Goal: Information Seeking & Learning: Compare options

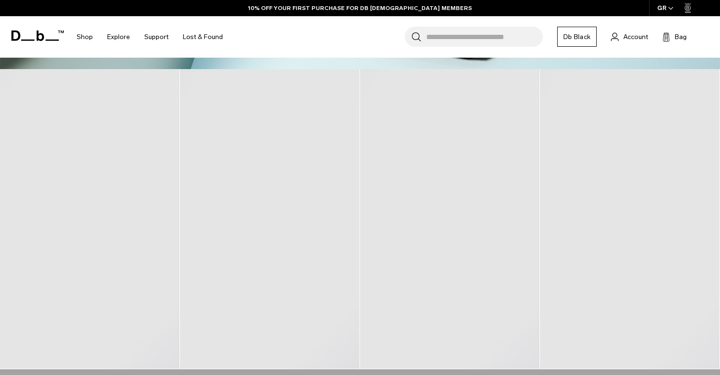
scroll to position [361, 0]
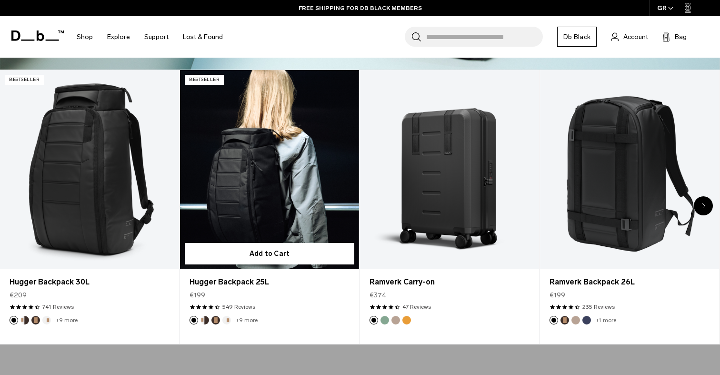
click at [340, 161] on link "Hugger Backpack 25L" at bounding box center [269, 169] width 179 height 199
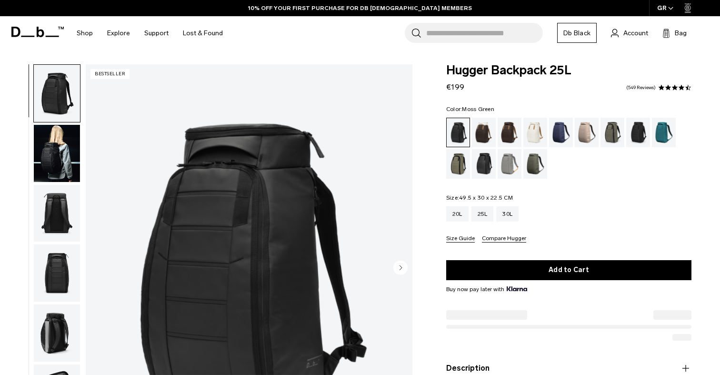
click at [536, 165] on div "Moss Green" at bounding box center [535, 164] width 24 height 30
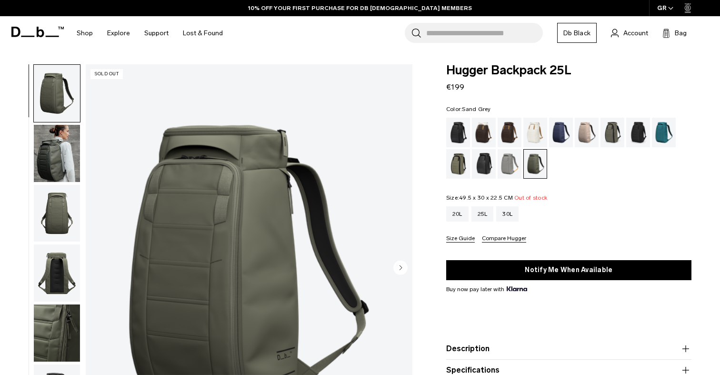
click at [512, 168] on div "Sand Grey" at bounding box center [510, 164] width 24 height 30
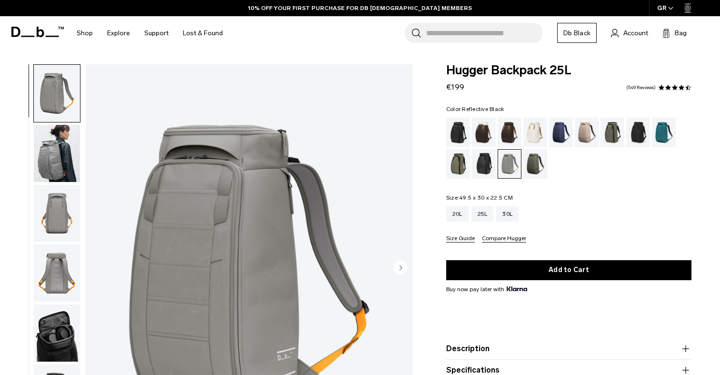
click at [475, 167] on div "Reflective Black" at bounding box center [484, 164] width 24 height 30
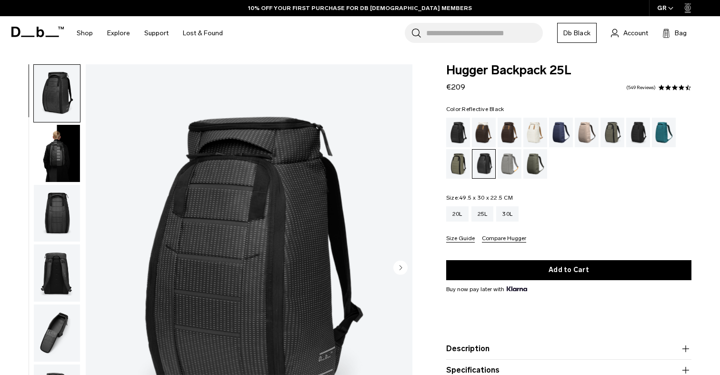
click at [453, 170] on div "Mash Green" at bounding box center [458, 164] width 24 height 30
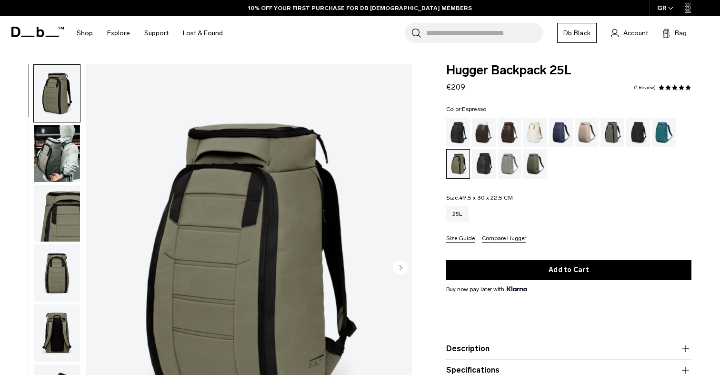
click at [509, 139] on div "Espresso" at bounding box center [510, 133] width 24 height 30
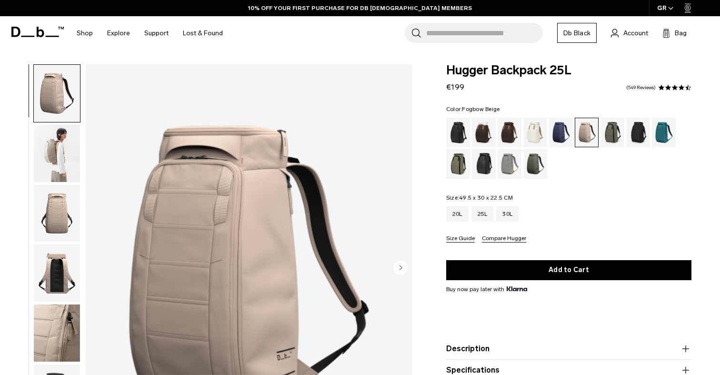
click at [61, 168] on img "button" at bounding box center [57, 153] width 46 height 57
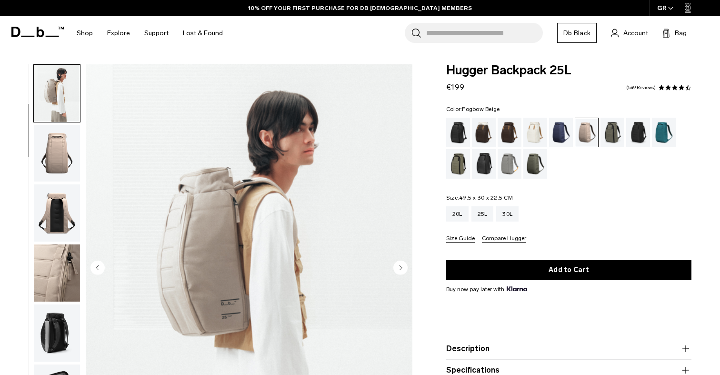
click at [59, 191] on img "button" at bounding box center [57, 212] width 46 height 57
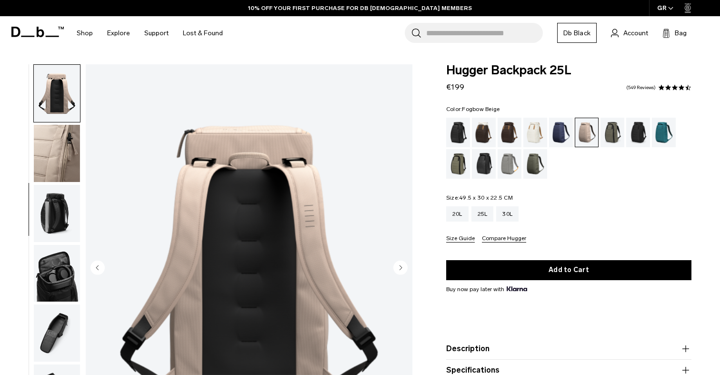
click at [59, 203] on img "button" at bounding box center [57, 213] width 46 height 57
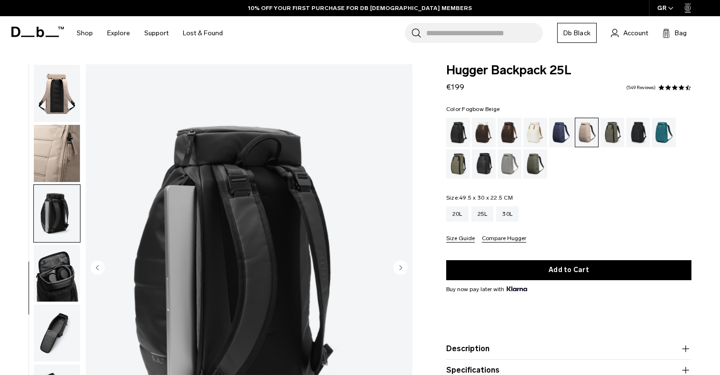
scroll to position [189, 0]
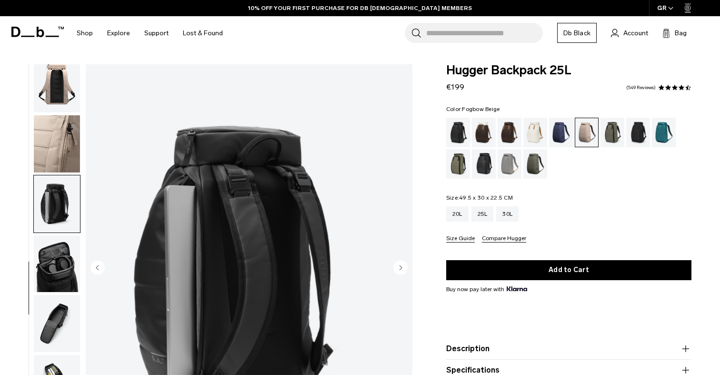
click at [62, 256] on img "button" at bounding box center [57, 263] width 46 height 57
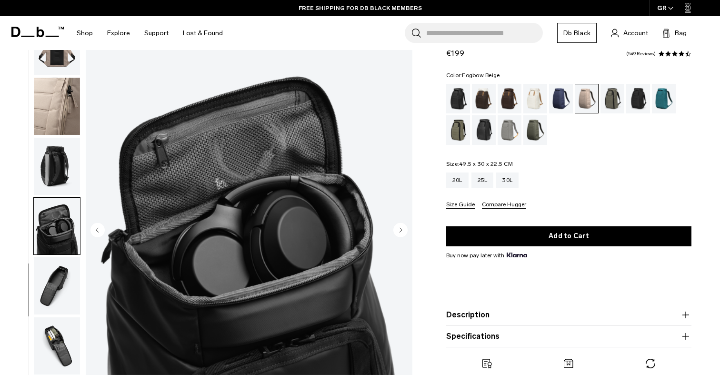
click at [60, 280] on img "button" at bounding box center [57, 285] width 46 height 57
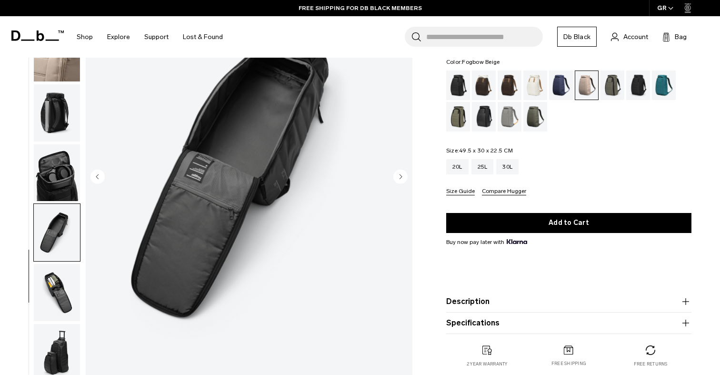
click at [60, 294] on img "button" at bounding box center [57, 292] width 46 height 57
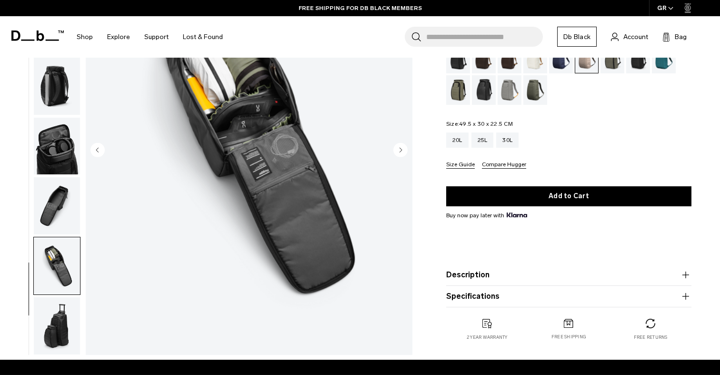
scroll to position [116, 0]
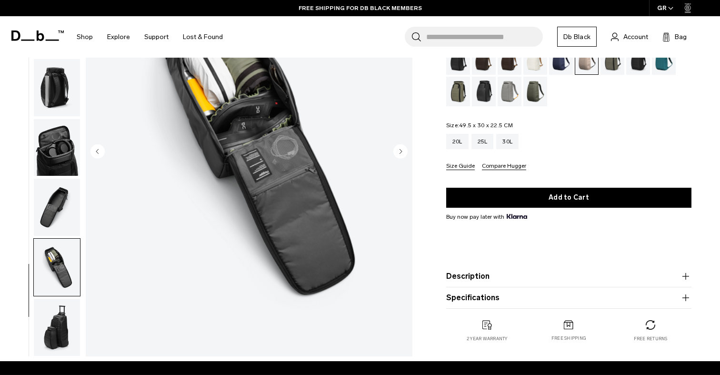
click at [60, 294] on img "button" at bounding box center [57, 267] width 46 height 57
click at [66, 319] on img "button" at bounding box center [57, 327] width 46 height 57
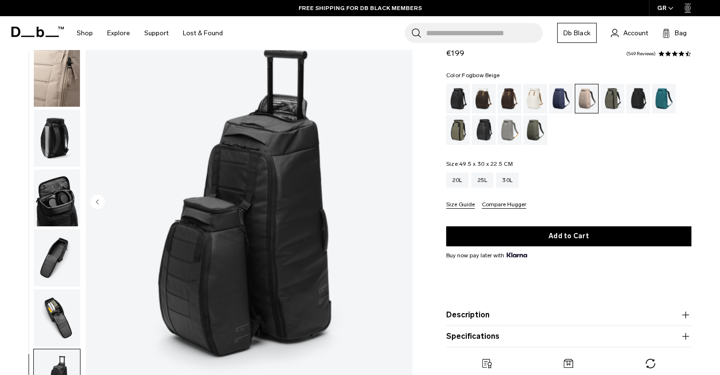
scroll to position [49, 0]
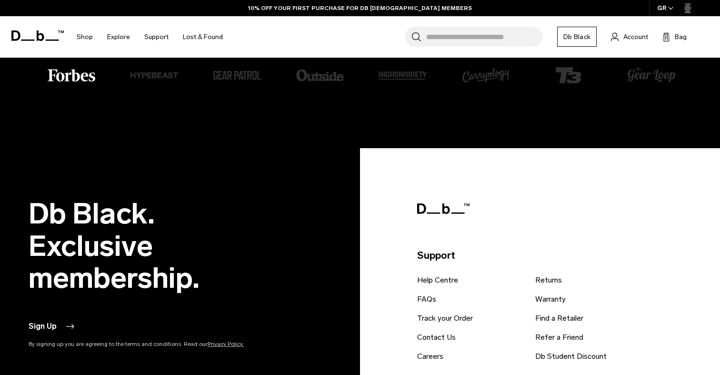
scroll to position [2267, 0]
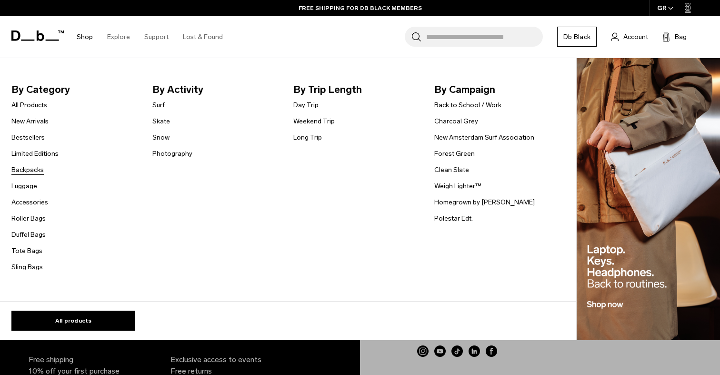
click at [27, 168] on link "Backpacks" at bounding box center [27, 170] width 32 height 10
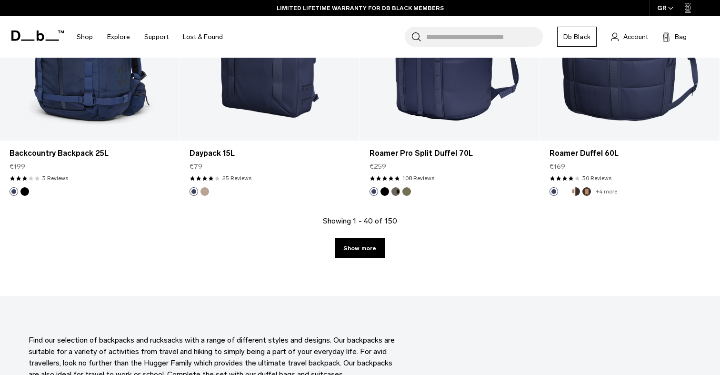
scroll to position [2770, 0]
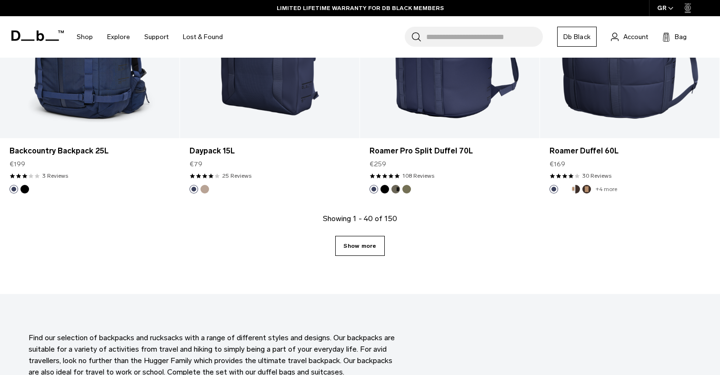
click at [349, 245] on link "Show more" at bounding box center [359, 246] width 49 height 20
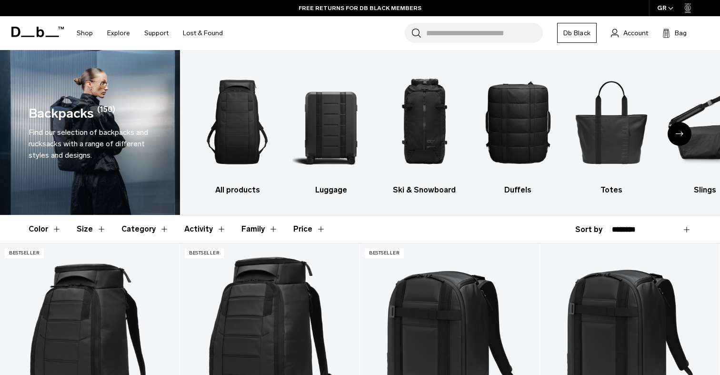
click at [675, 136] on div "Next slide" at bounding box center [680, 134] width 24 height 24
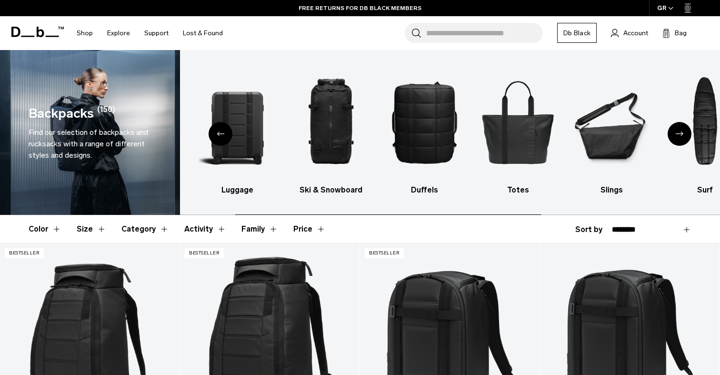
click at [675, 136] on div "Next slide" at bounding box center [680, 134] width 24 height 24
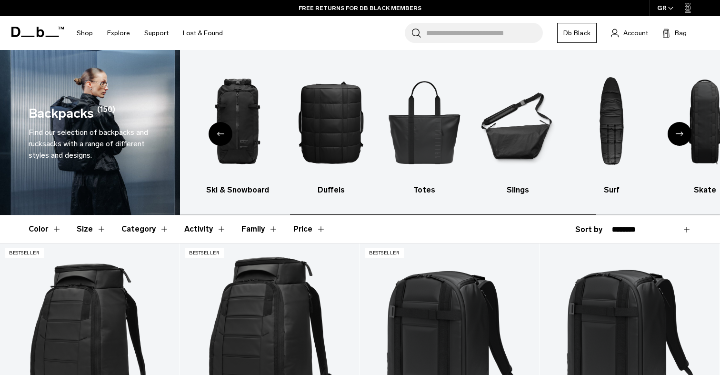
click at [675, 136] on div "Next slide" at bounding box center [680, 134] width 24 height 24
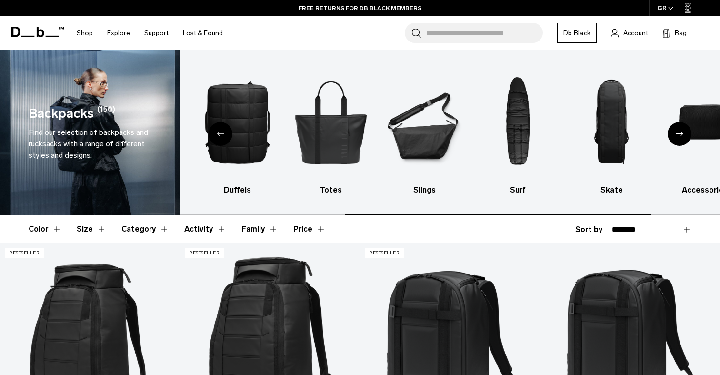
click at [675, 136] on div "Next slide" at bounding box center [680, 134] width 24 height 24
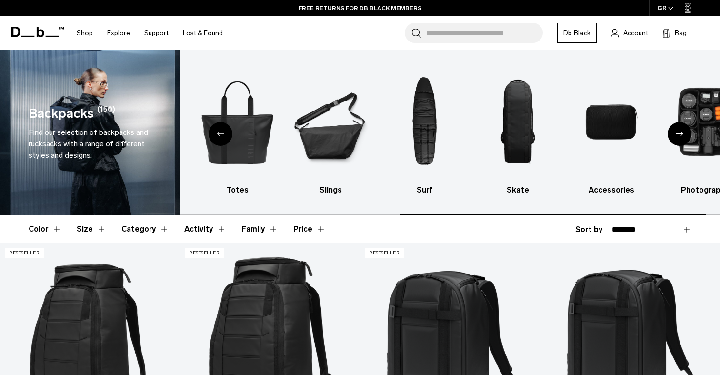
click at [675, 136] on div "Next slide" at bounding box center [680, 134] width 24 height 24
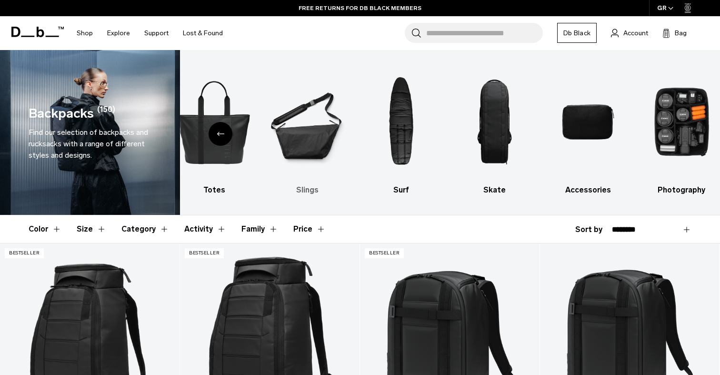
click at [291, 133] on img "6 / 10" at bounding box center [307, 121] width 77 height 115
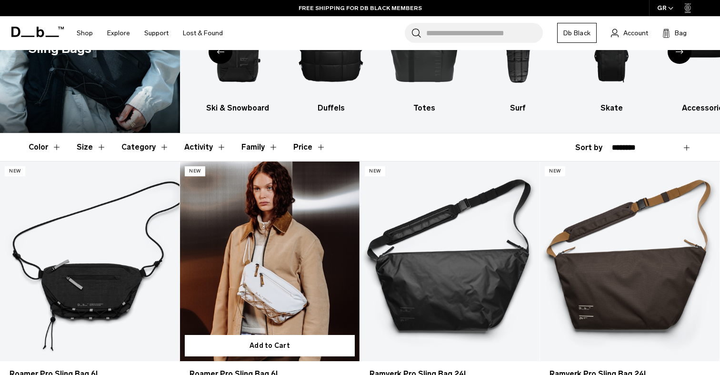
scroll to position [83, 0]
